Goal: Task Accomplishment & Management: Manage account settings

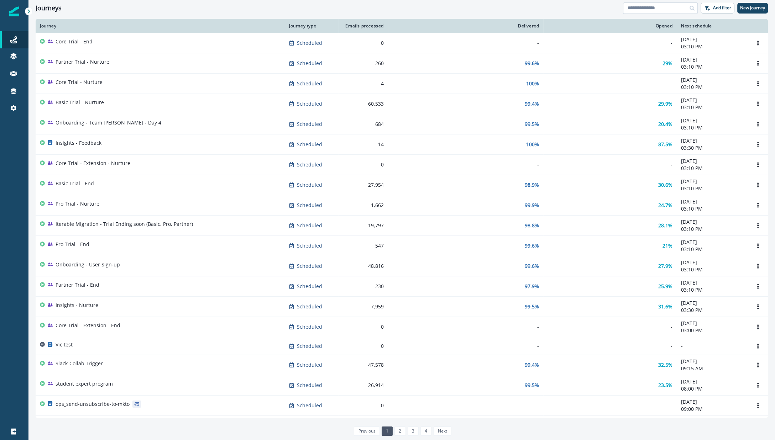
click at [640, 9] on input at bounding box center [660, 7] width 75 height 11
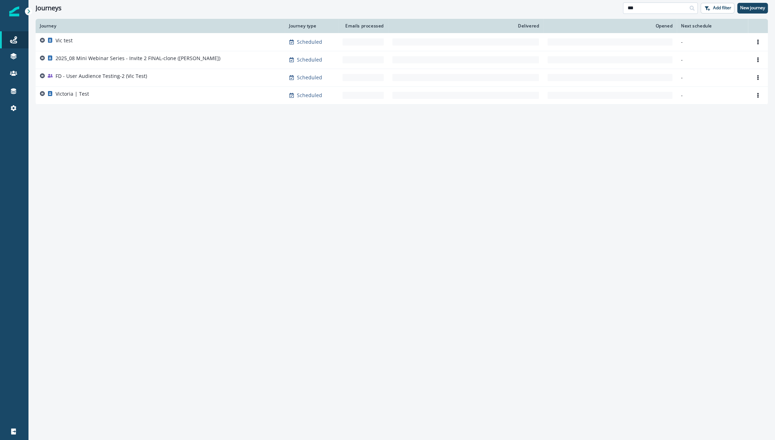
type input "***"
click at [128, 152] on div "Journey Journey type Emails processed Delivered Opened Next schedule Vic test S…" at bounding box center [401, 229] width 746 height 421
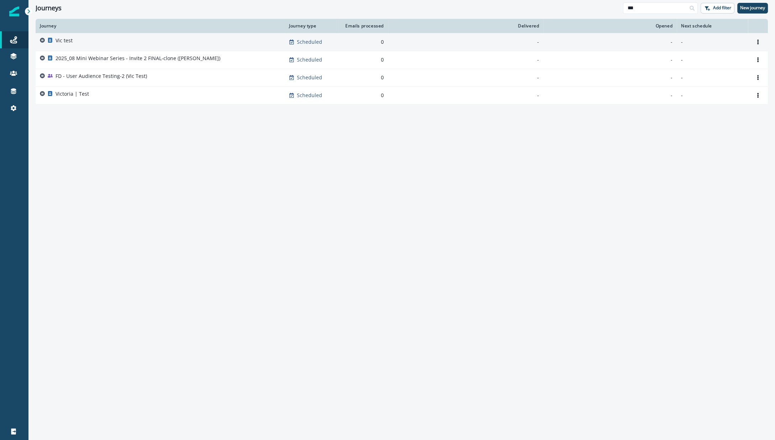
click at [70, 42] on p "Vic test" at bounding box center [64, 40] width 17 height 7
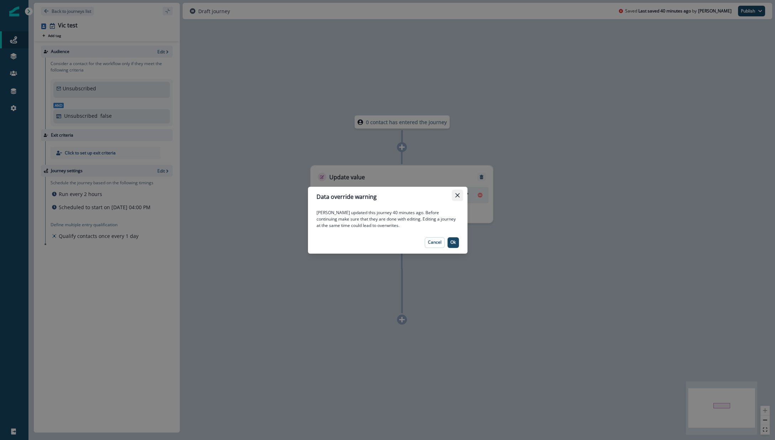
click at [457, 197] on button "Close" at bounding box center [457, 195] width 11 height 11
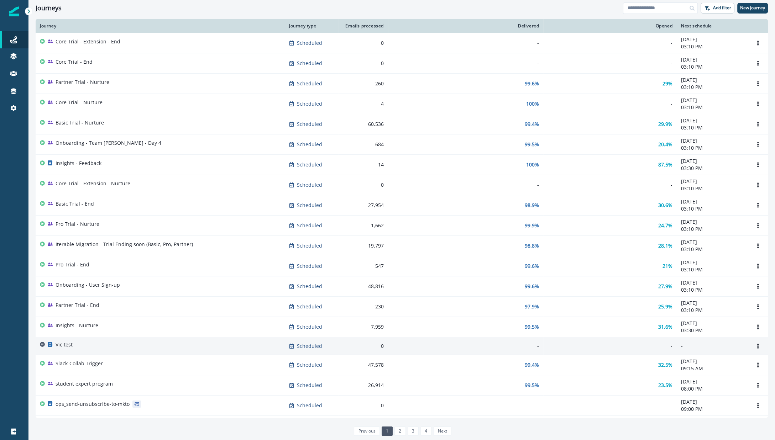
click at [77, 347] on div "Vic test" at bounding box center [160, 346] width 241 height 10
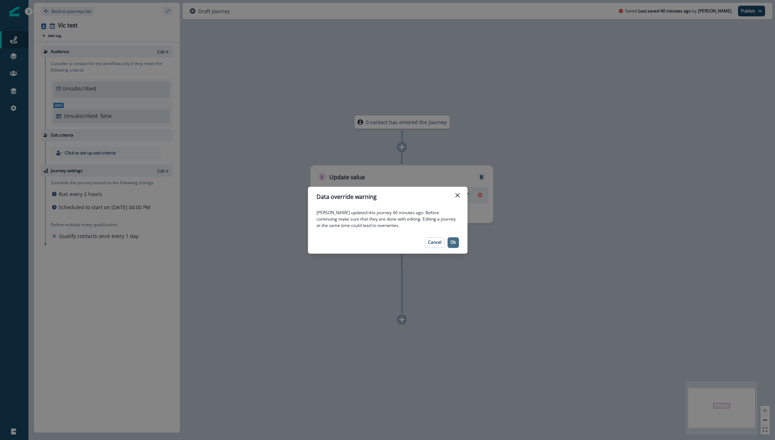
click at [457, 245] on button "Ok" at bounding box center [452, 242] width 11 height 11
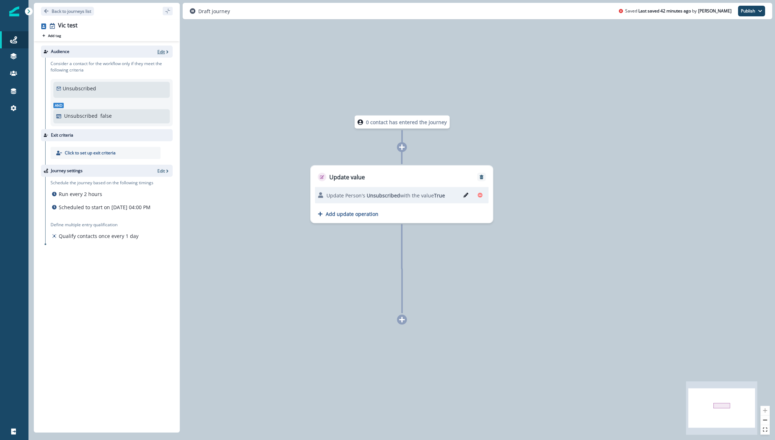
click at [162, 54] on p "Edit" at bounding box center [160, 52] width 7 height 6
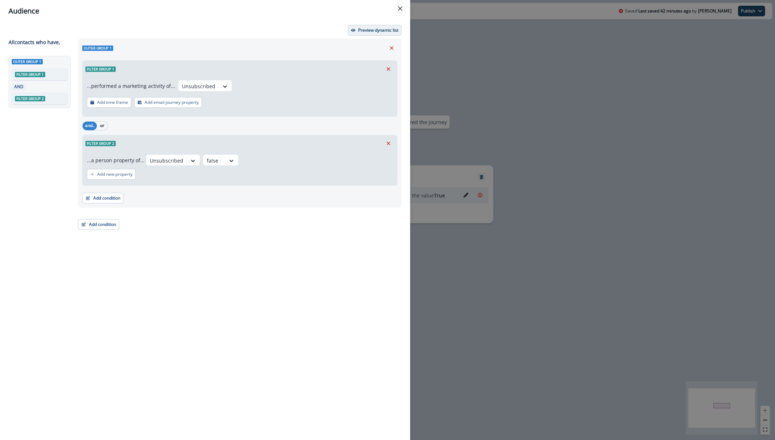
click at [368, 34] on button "Preview dynamic list" at bounding box center [375, 30] width 54 height 11
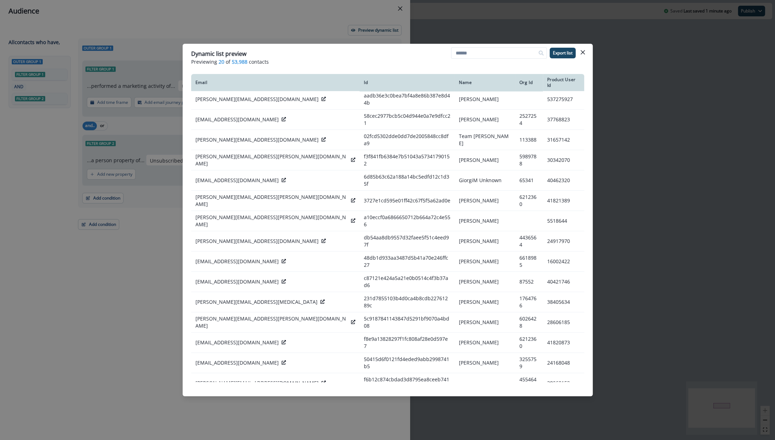
scroll to position [2, 0]
click at [581, 54] on icon "Close" at bounding box center [582, 52] width 4 height 4
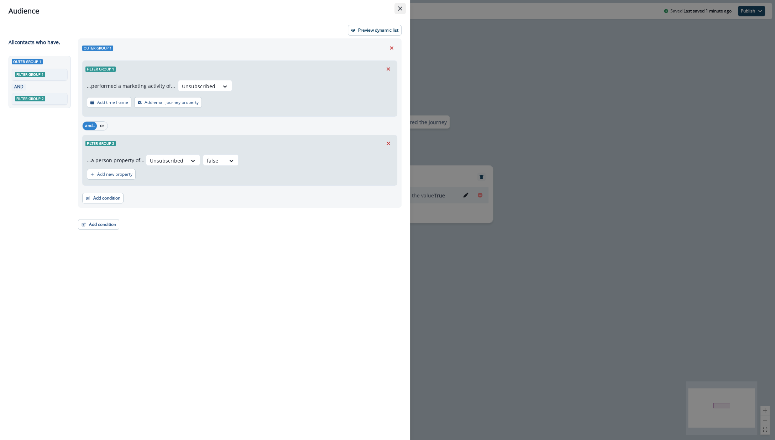
click at [402, 10] on icon "Close" at bounding box center [400, 8] width 4 height 4
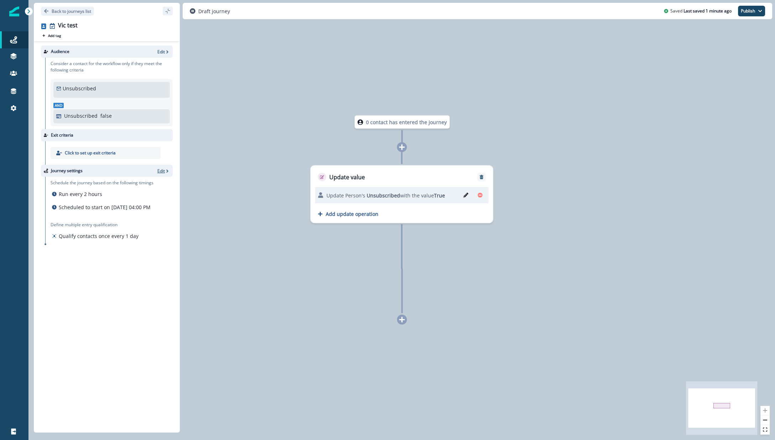
click at [162, 172] on p "Edit" at bounding box center [160, 171] width 7 height 6
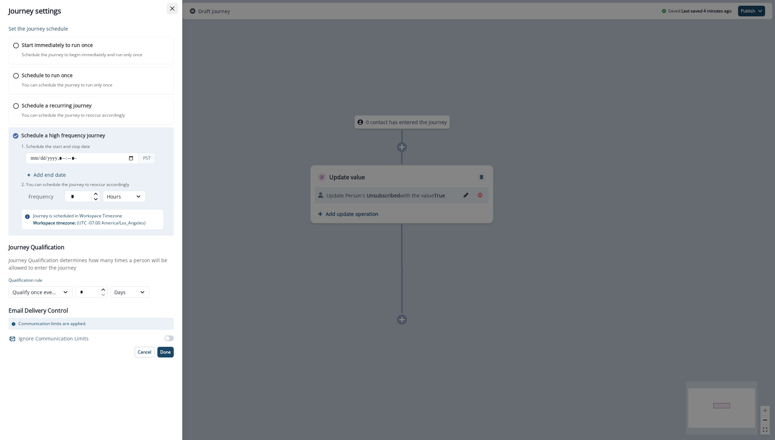
click at [171, 10] on icon "Close" at bounding box center [172, 8] width 4 height 4
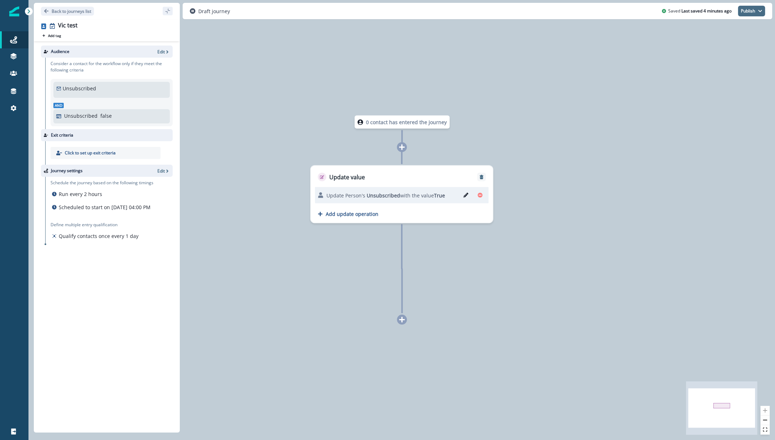
click at [762, 14] on button "Publish" at bounding box center [751, 11] width 27 height 11
click at [481, 78] on div "0 contact has entered the journey Update value Update Person's Unsubscribed wit…" at bounding box center [401, 220] width 746 height 440
click at [44, 11] on icon "Go back" at bounding box center [46, 11] width 4 height 4
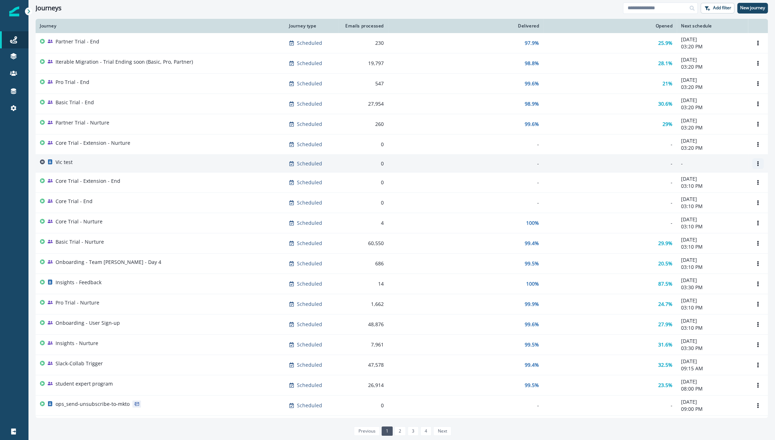
click at [757, 165] on icon "Options" at bounding box center [757, 163] width 1 height 5
click at [716, 180] on button "Clone" at bounding box center [719, 180] width 79 height 11
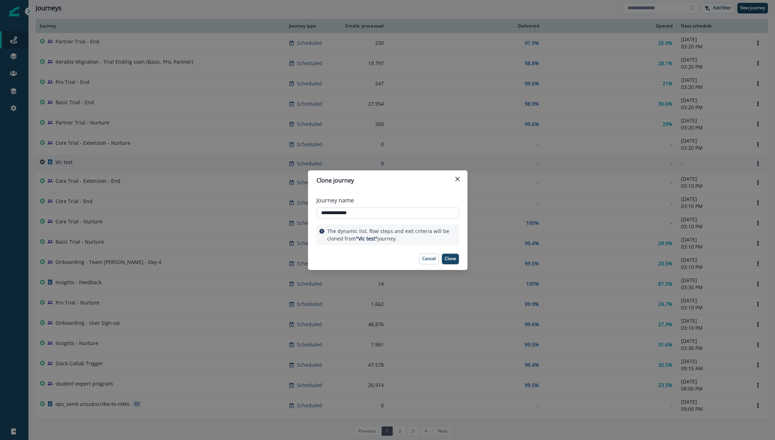
click at [329, 212] on input "**********" at bounding box center [387, 212] width 142 height 11
drag, startPoint x: 328, startPoint y: 213, endPoint x: 295, endPoint y: 213, distance: 32.7
click at [295, 213] on div "**********" at bounding box center [387, 220] width 775 height 440
type input "**********"
click at [449, 259] on p "Clone" at bounding box center [450, 258] width 11 height 5
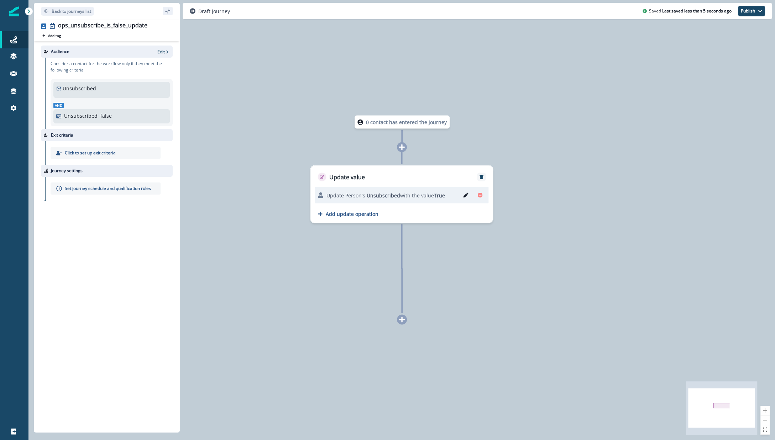
click at [153, 172] on div at bounding box center [127, 171] width 84 height 6
click at [159, 53] on p "Edit" at bounding box center [160, 52] width 7 height 6
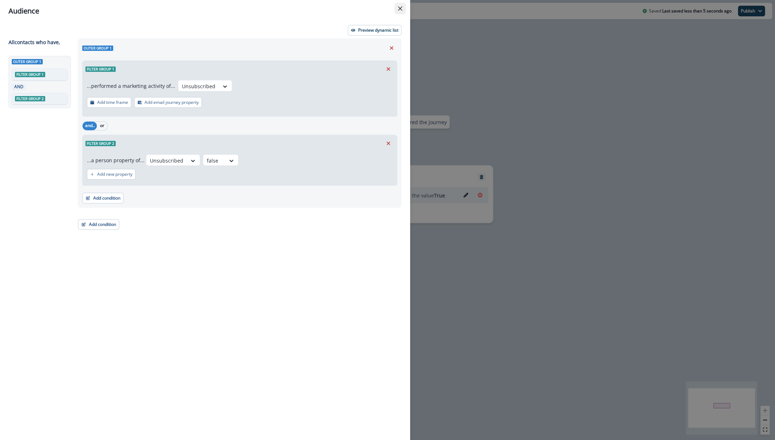
click at [399, 11] on button "Close" at bounding box center [399, 8] width 11 height 11
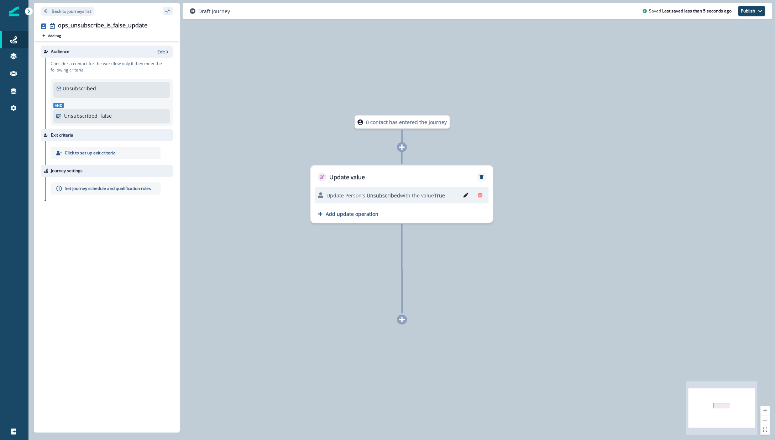
click at [91, 191] on p "Set journey schedule and qualification rules" at bounding box center [108, 188] width 86 height 6
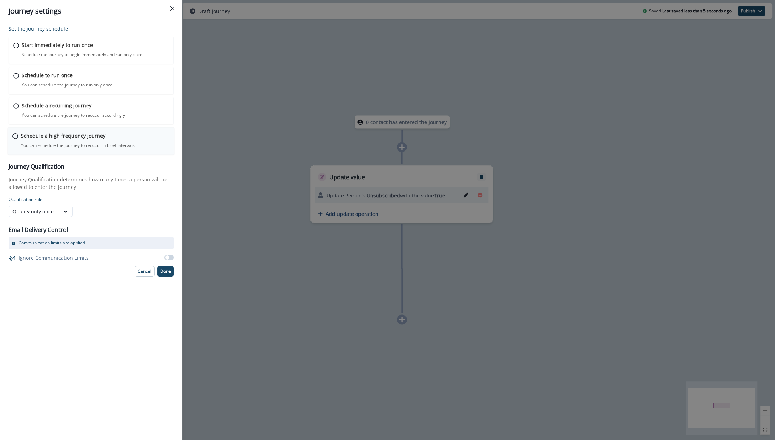
click at [25, 133] on p "Schedule a high frequency journey" at bounding box center [63, 135] width 84 height 7
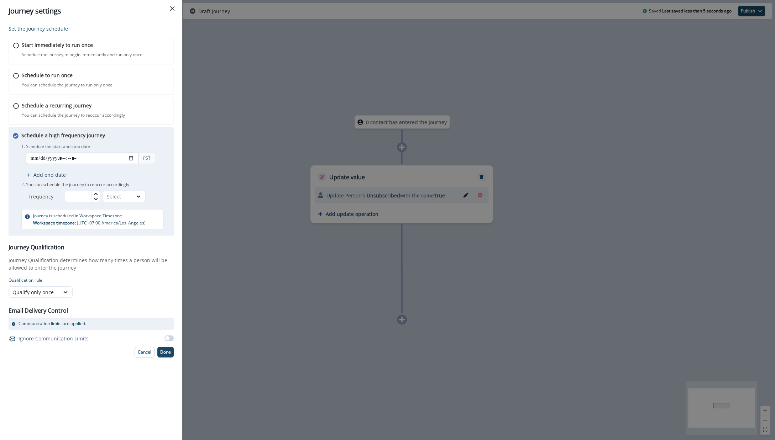
click at [52, 155] on input "datetime-local" at bounding box center [82, 158] width 113 height 11
click at [35, 163] on input "datetime-local" at bounding box center [82, 158] width 113 height 11
click at [131, 159] on input "datetime-local" at bounding box center [82, 158] width 113 height 11
type input "**********"
click at [159, 148] on p "1. Schedule the start and stop date" at bounding box center [95, 146] width 148 height 6
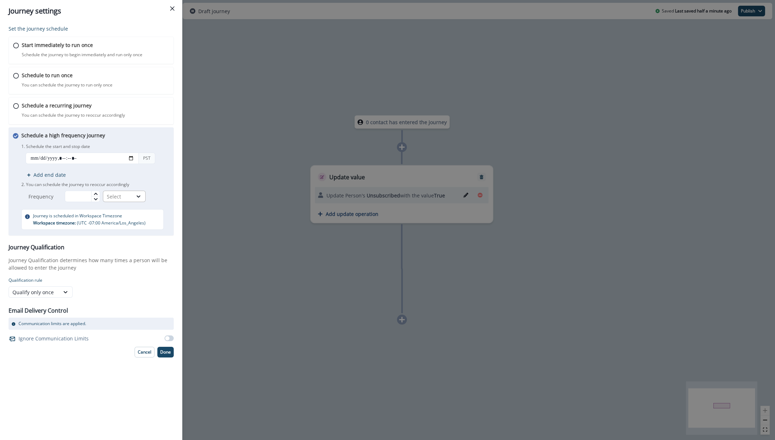
click at [112, 195] on div "Select" at bounding box center [118, 196] width 22 height 7
click at [119, 220] on div "Hours" at bounding box center [125, 225] width 43 height 13
click at [84, 197] on input "text" at bounding box center [82, 196] width 35 height 11
type input "*"
click at [127, 178] on div "1. Schedule the start and stop date PST Add end date 2. You can schedule the jo…" at bounding box center [95, 172] width 148 height 60
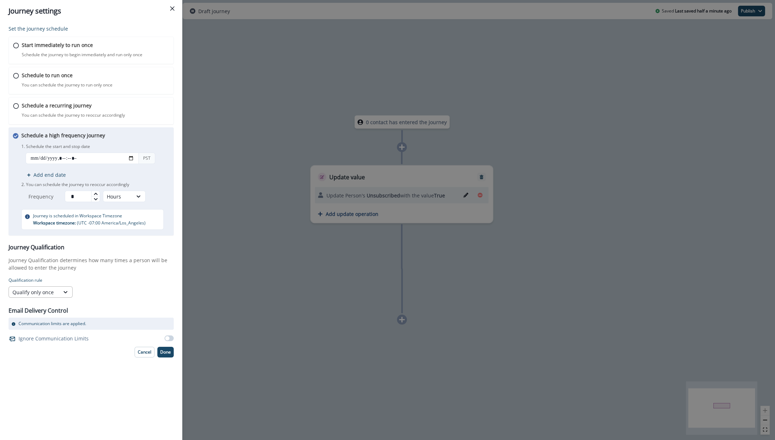
click at [47, 287] on div "Qualify only once" at bounding box center [41, 292] width 64 height 11
click at [47, 322] on div "Qualify once every" at bounding box center [41, 321] width 64 height 13
click at [86, 293] on input "text" at bounding box center [91, 292] width 32 height 11
type input "*"
click at [143, 289] on icon at bounding box center [142, 292] width 6 height 7
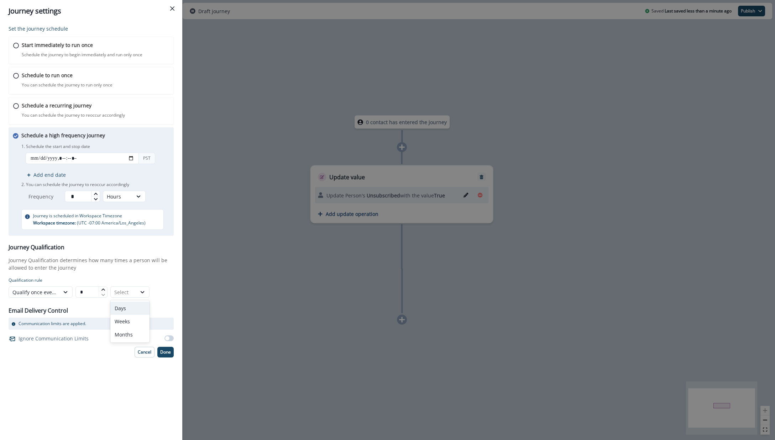
click at [131, 308] on div "Days" at bounding box center [129, 308] width 39 height 13
click at [151, 309] on div "Email Delivery Control Communication limits are applied. Ignore Communication L…" at bounding box center [91, 322] width 165 height 43
click at [91, 352] on div "Cancel Done" at bounding box center [91, 352] width 165 height 11
click at [164, 352] on p "Done" at bounding box center [165, 352] width 11 height 5
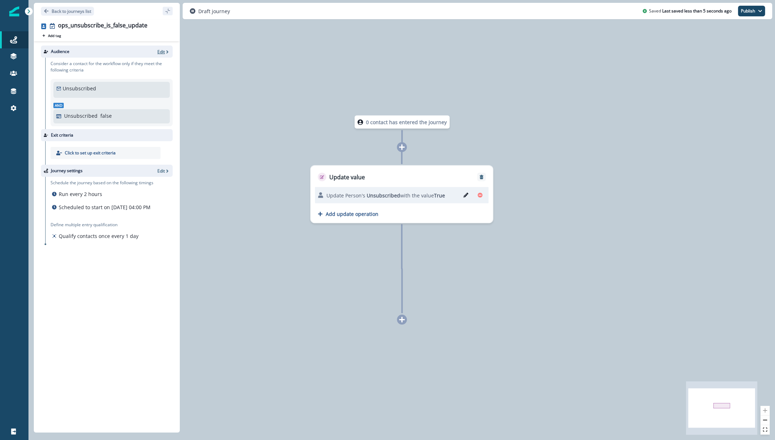
click at [162, 53] on p "Edit" at bounding box center [160, 52] width 7 height 6
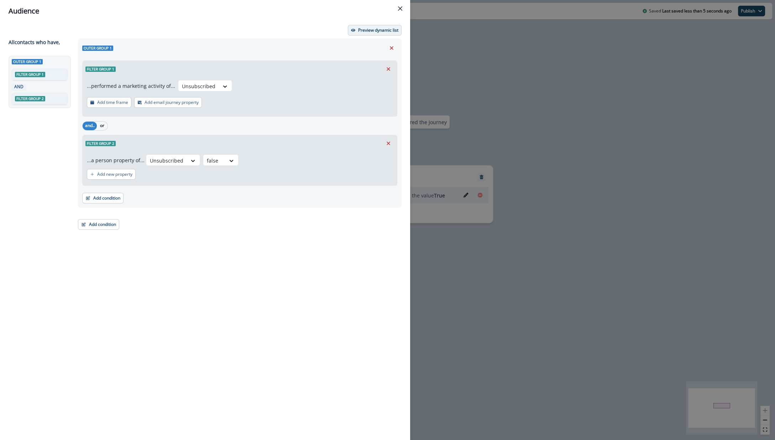
click at [372, 35] on button "Preview dynamic list" at bounding box center [375, 30] width 54 height 11
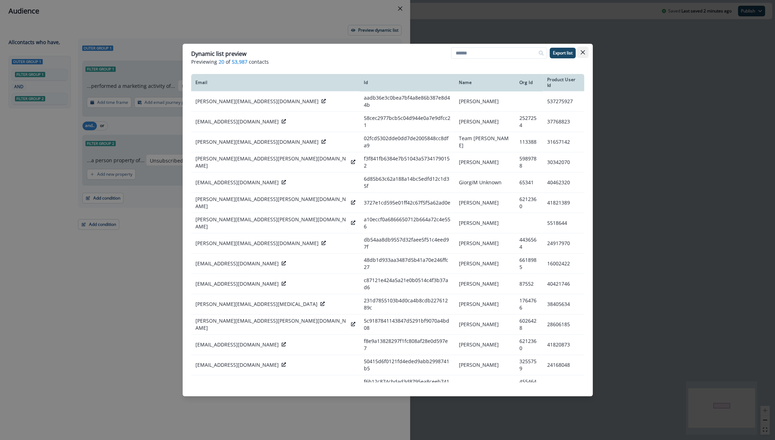
click at [586, 54] on button "Close" at bounding box center [582, 52] width 11 height 11
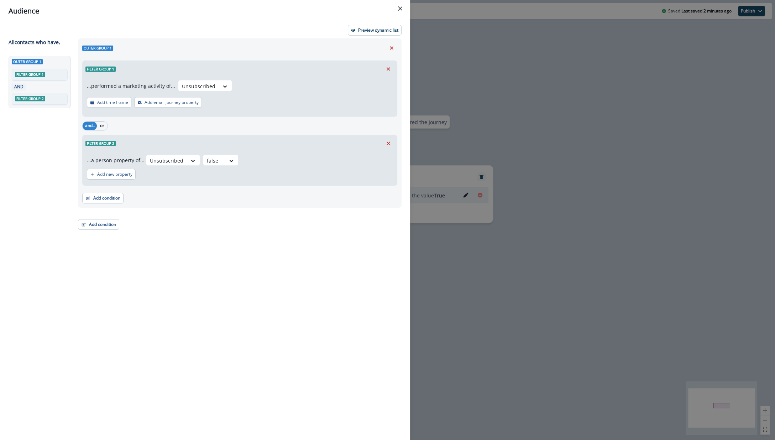
click at [311, 252] on div "Outer group 1 Filter group 1 ...performed a marketing activity of... Unsubscrib…" at bounding box center [238, 226] width 328 height 376
click at [401, 11] on button "Close" at bounding box center [399, 8] width 11 height 11
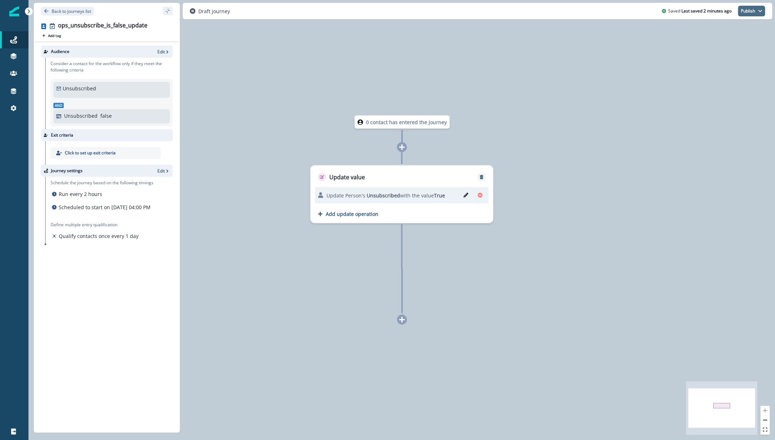
click at [761, 10] on icon "button" at bounding box center [760, 11] width 4 height 4
click at [721, 31] on button "as active journey" at bounding box center [724, 28] width 79 height 13
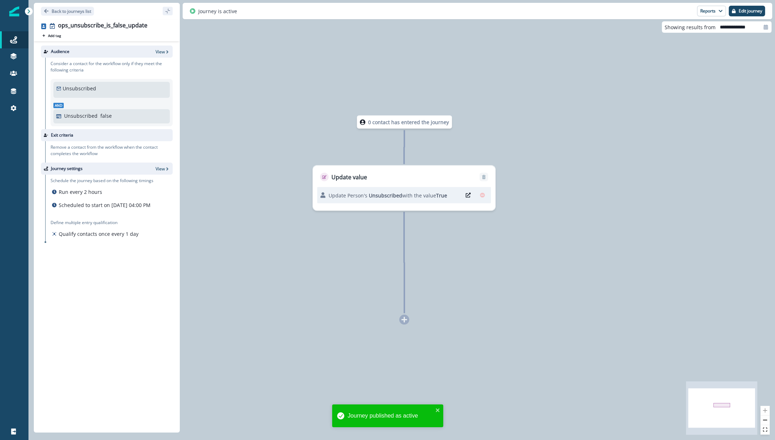
click at [701, 103] on div "0 contact has entered the journey Update value Update Person's Unsubscribed wit…" at bounding box center [401, 220] width 746 height 440
